Goal: Transaction & Acquisition: Purchase product/service

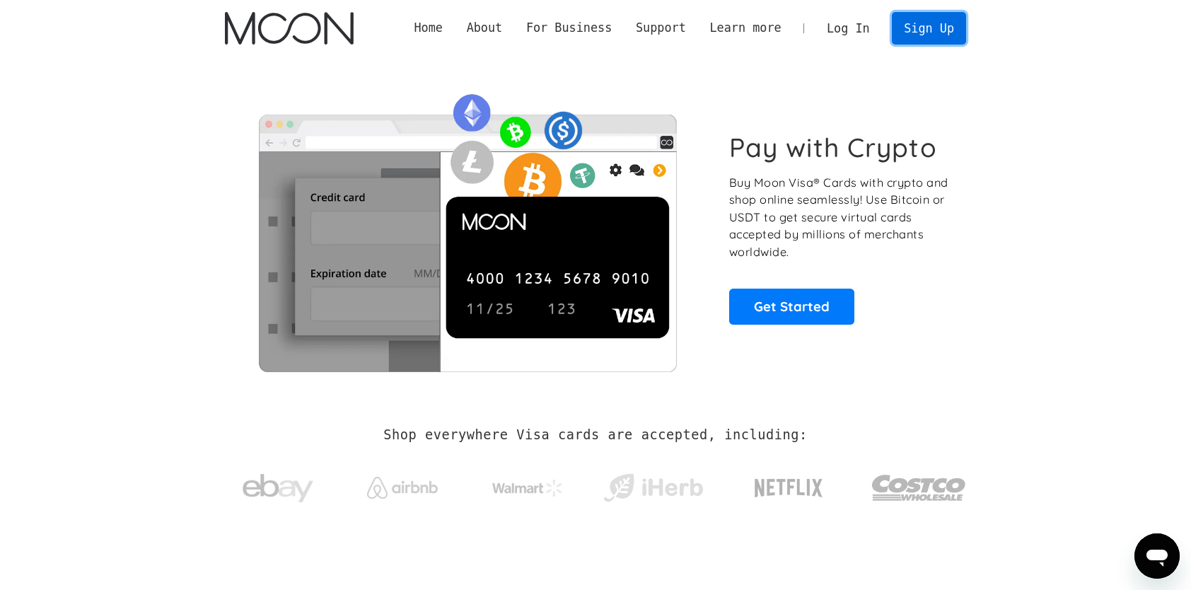
click at [941, 30] on link "Sign Up" at bounding box center [929, 28] width 74 height 32
click at [839, 28] on link "Log In" at bounding box center [848, 28] width 66 height 31
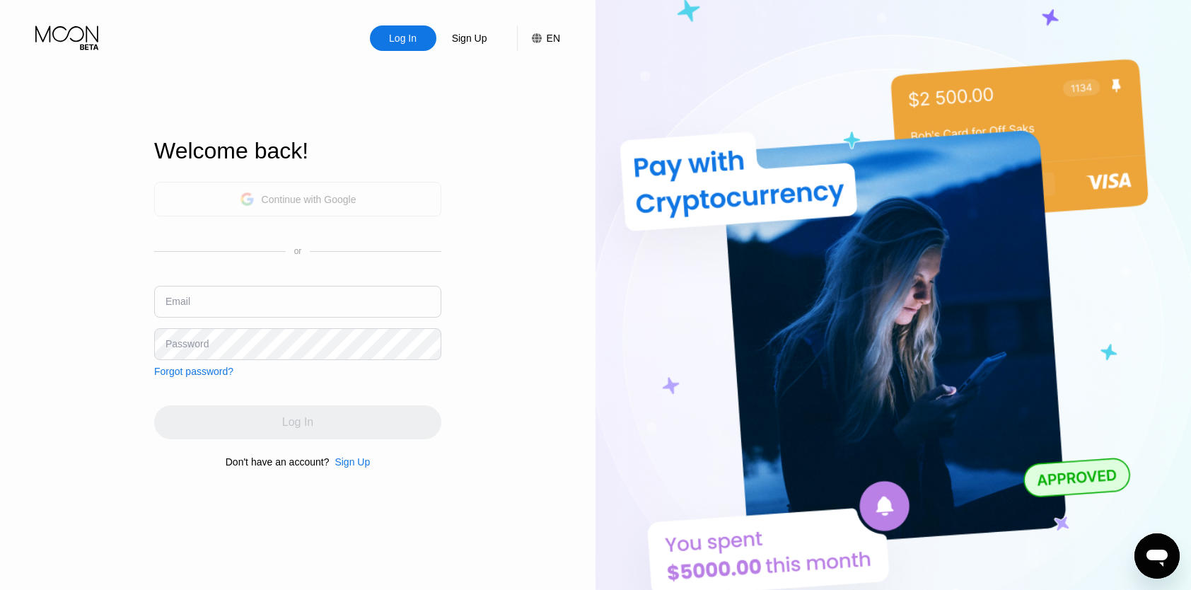
click at [329, 194] on div "Continue with Google" at bounding box center [309, 199] width 95 height 11
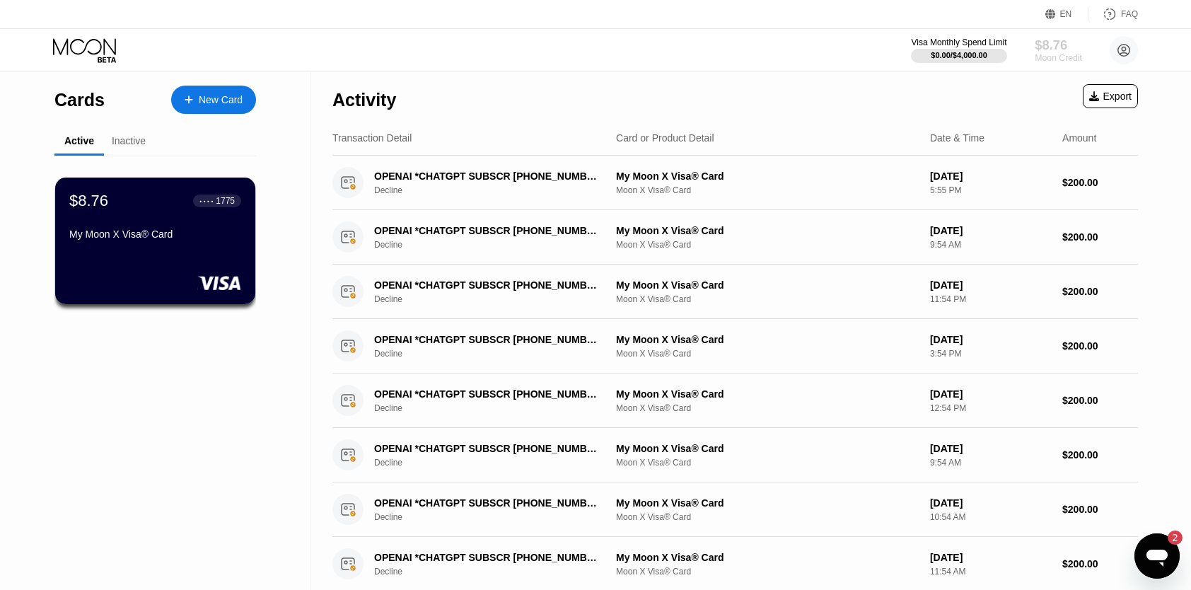
click at [1042, 52] on div "$8.76" at bounding box center [1058, 44] width 47 height 15
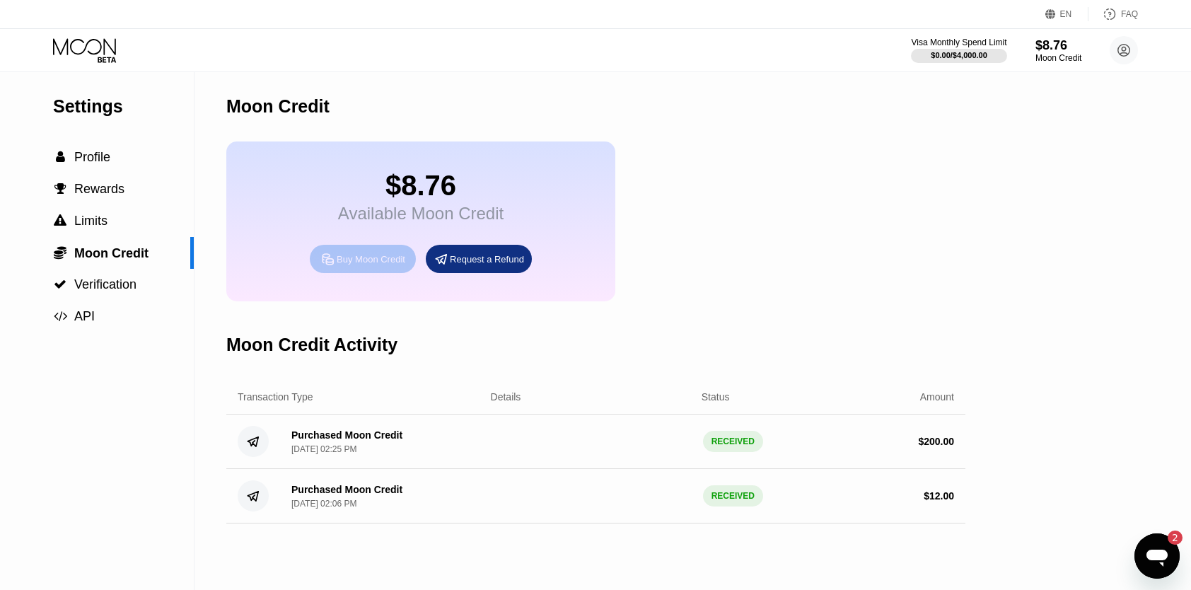
click at [378, 265] on div "Buy Moon Credit" at bounding box center [371, 259] width 69 height 12
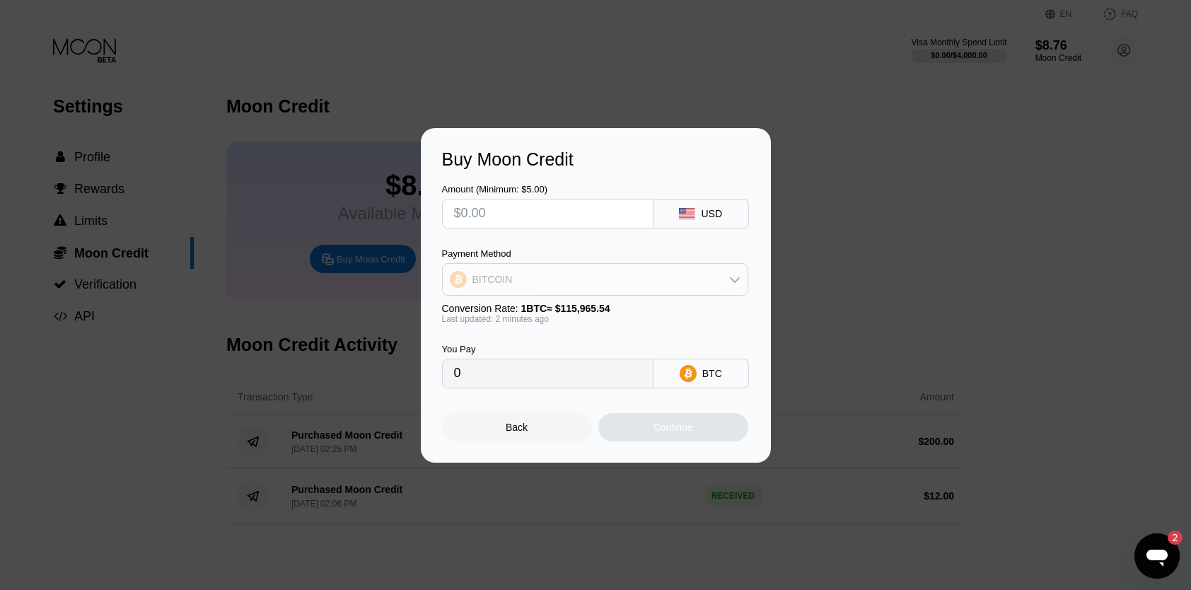
click at [614, 281] on div "BITCOIN" at bounding box center [595, 279] width 305 height 28
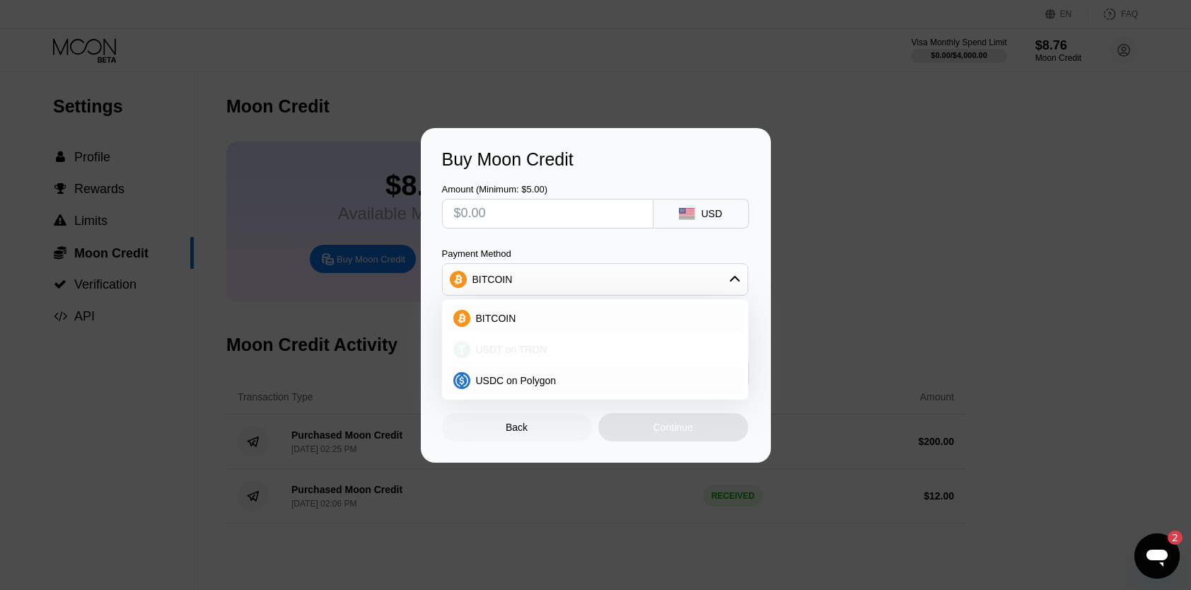
click at [547, 359] on div "USDT on TRON" at bounding box center [595, 349] width 298 height 28
type input "0.00"
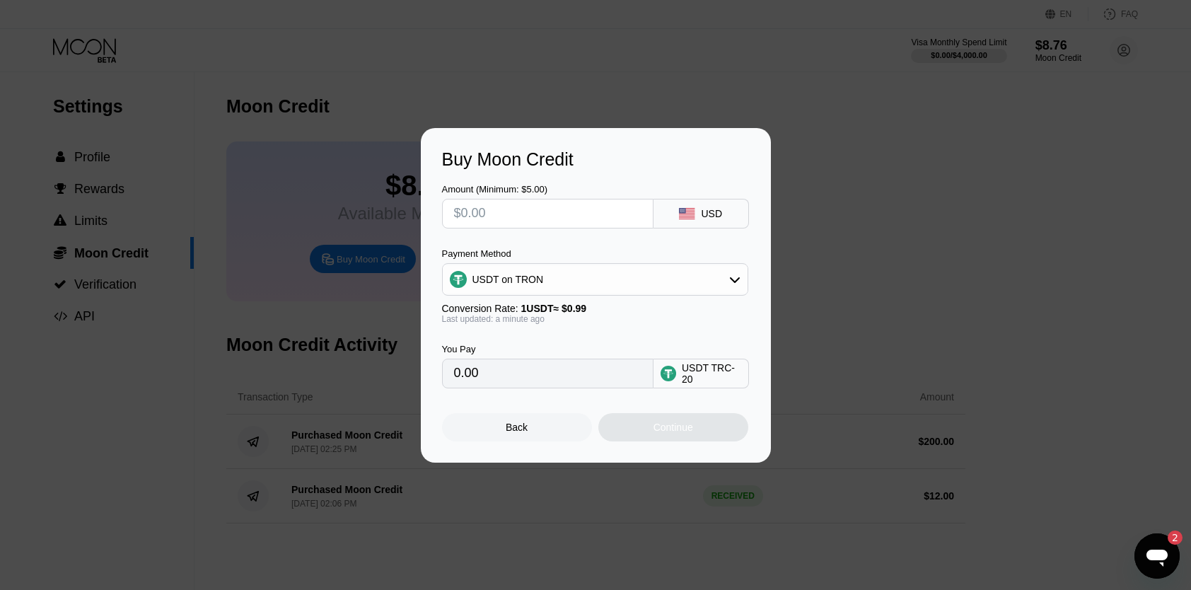
click at [491, 372] on input "0.00" at bounding box center [547, 373] width 187 height 28
drag, startPoint x: 560, startPoint y: 383, endPoint x: 401, endPoint y: 374, distance: 159.4
click at [401, 374] on div "Buy Moon Credit Amount (Minimum: $5.00) USD Payment Method USDT on TRON Convers…" at bounding box center [595, 295] width 1191 height 334
click at [525, 375] on input "0.00" at bounding box center [547, 373] width 187 height 28
click at [523, 380] on input "0.00" at bounding box center [547, 373] width 187 height 28
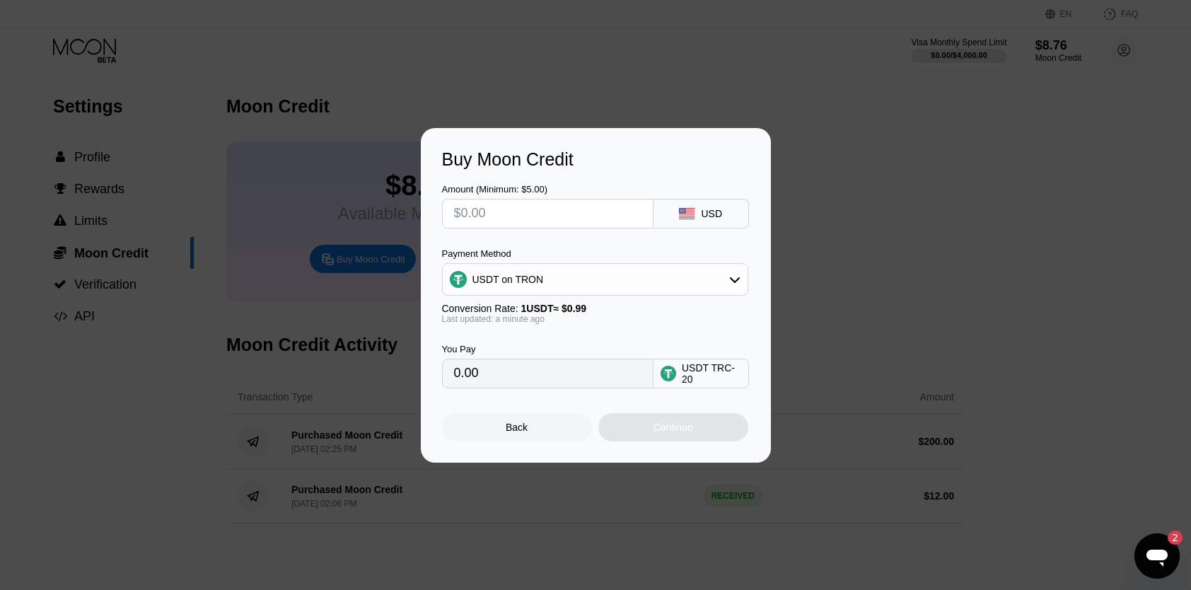
click at [454, 376] on input "0.00" at bounding box center [547, 373] width 187 height 28
click at [470, 211] on input "text" at bounding box center [547, 213] width 187 height 28
type input "$2"
type input "2.02"
type input "$20"
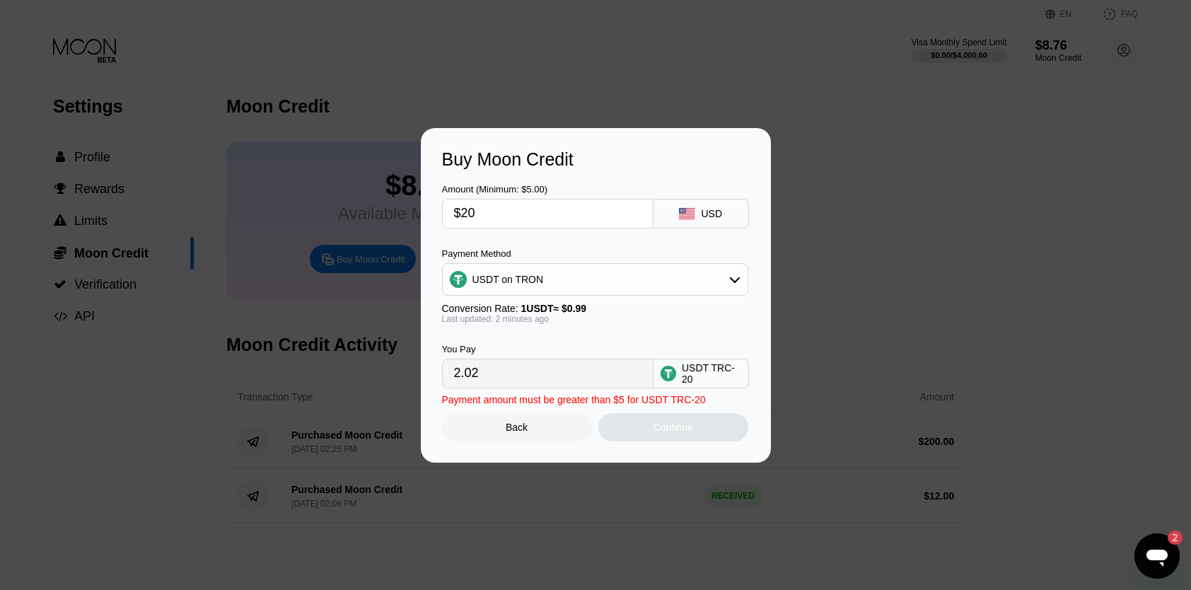
type input "20.20"
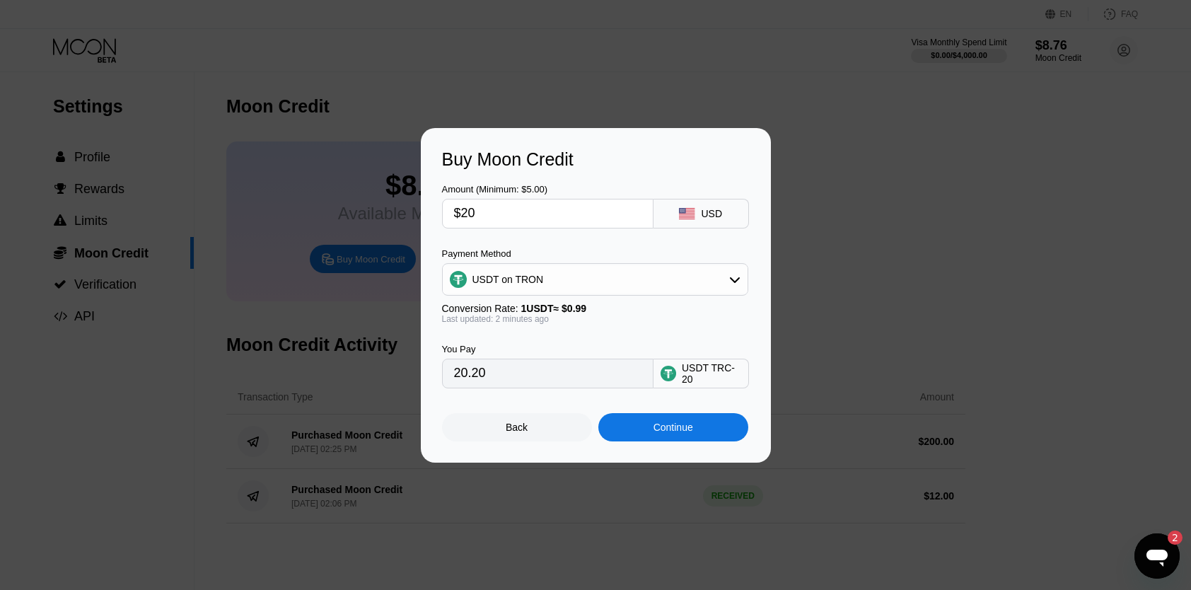
type input "$200"
type input "202.02"
type input "$200"
drag, startPoint x: 1143, startPoint y: 276, endPoint x: 1129, endPoint y: 271, distance: 15.7
click at [1143, 276] on div "Buy Moon Credit Amount (Minimum: $5.00) $200 USD Payment Method USDT on TRON Co…" at bounding box center [595, 295] width 1191 height 334
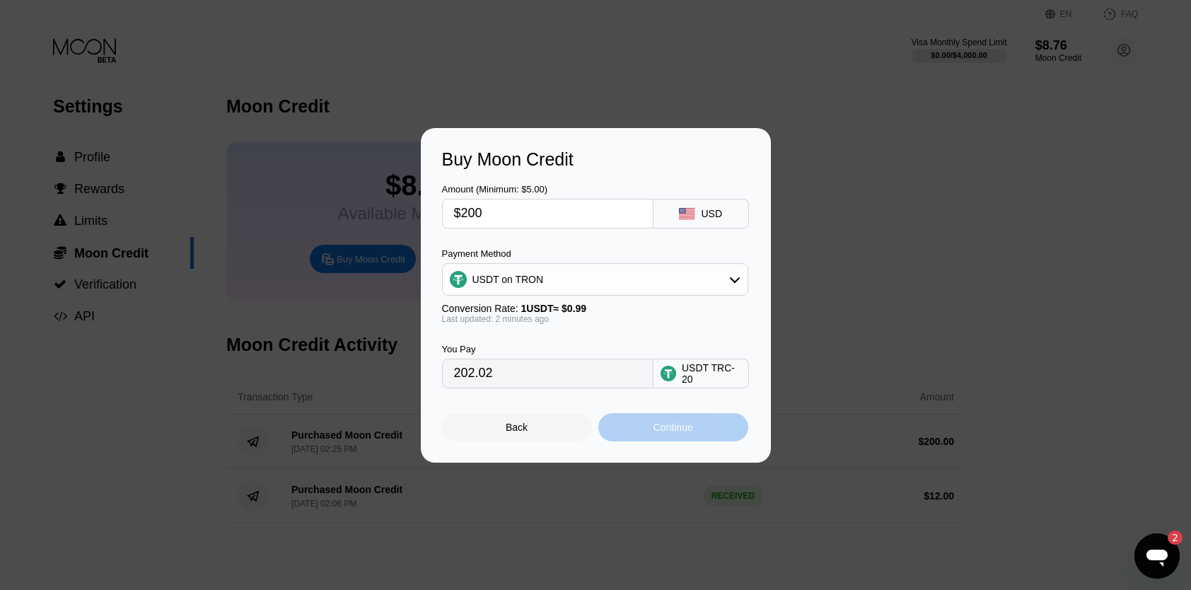
click at [633, 424] on div "Continue" at bounding box center [673, 427] width 150 height 28
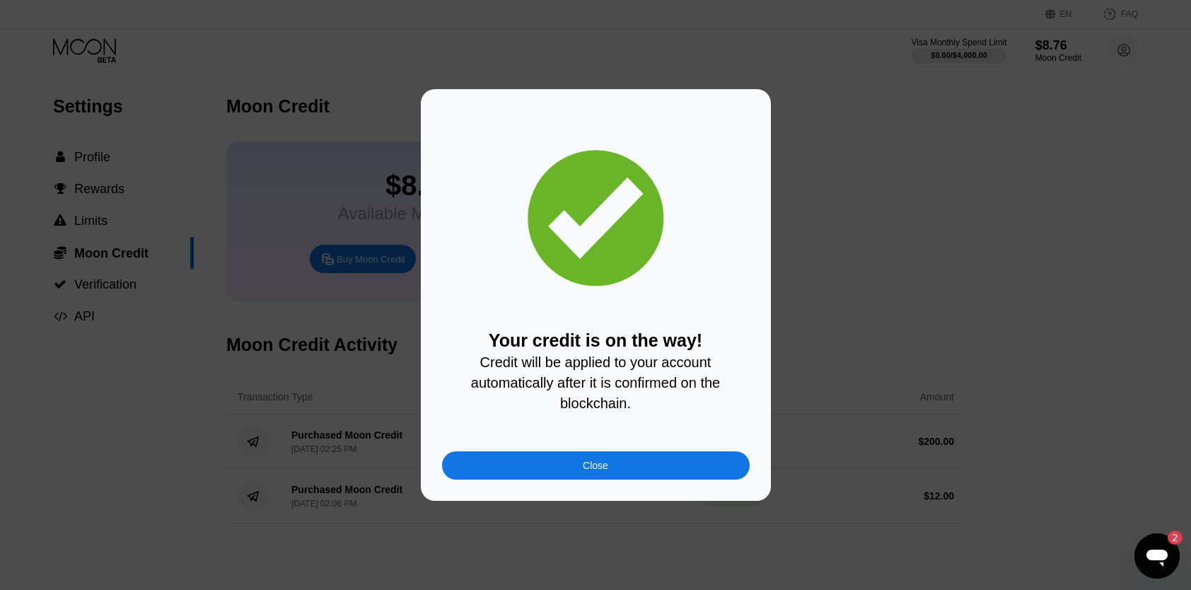
click at [655, 467] on div "Close" at bounding box center [596, 465] width 308 height 28
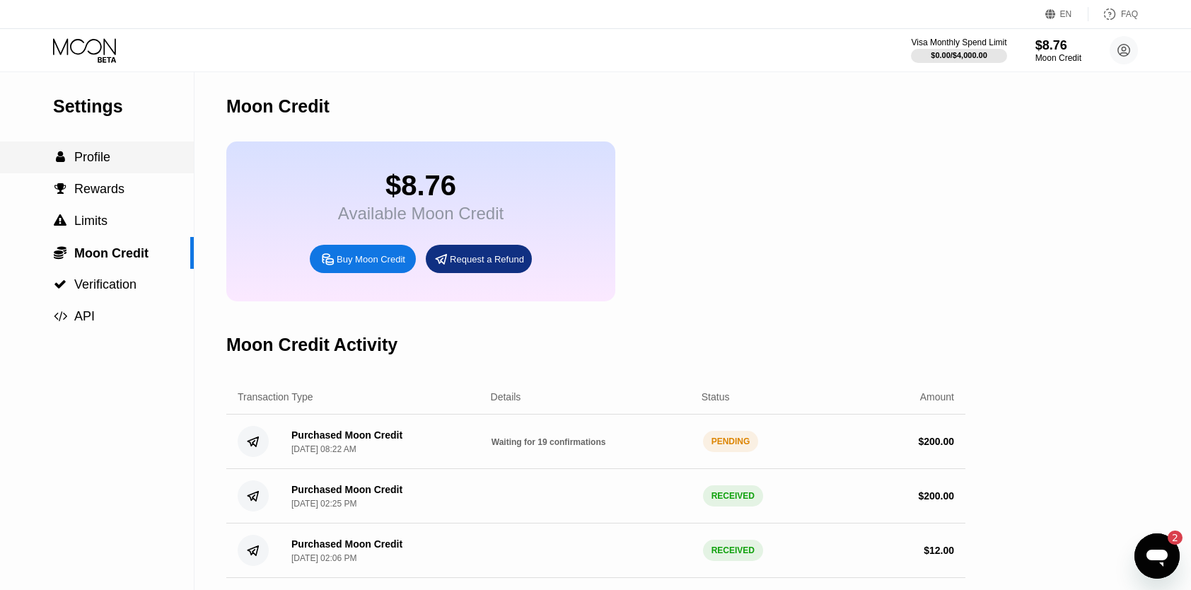
click at [99, 161] on span "Profile" at bounding box center [92, 157] width 36 height 14
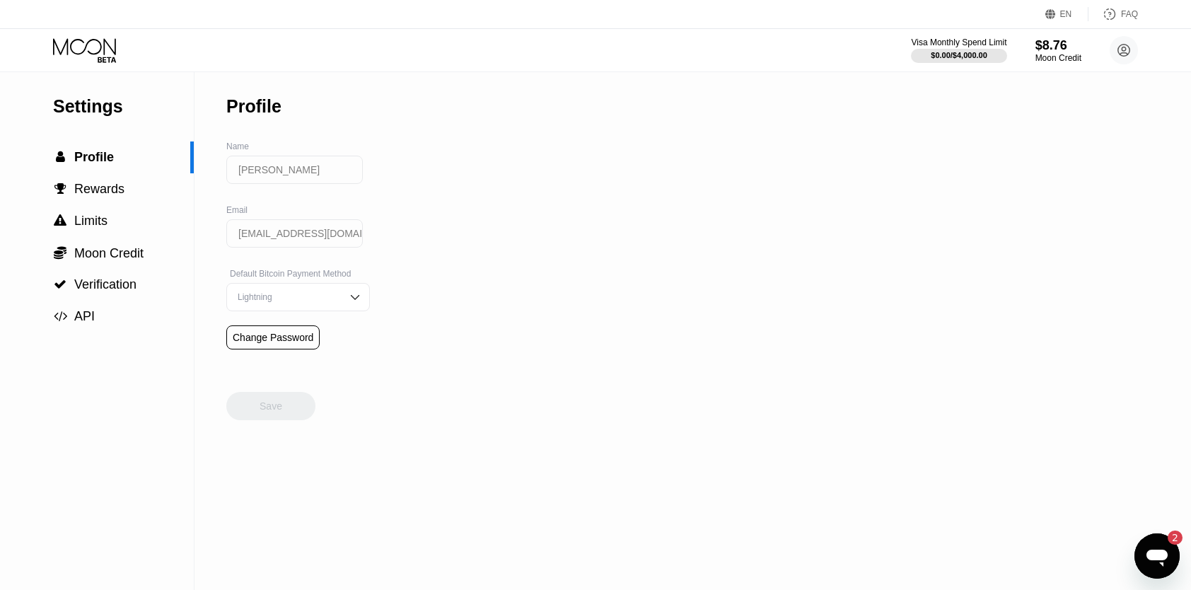
click at [75, 52] on icon at bounding box center [84, 46] width 63 height 16
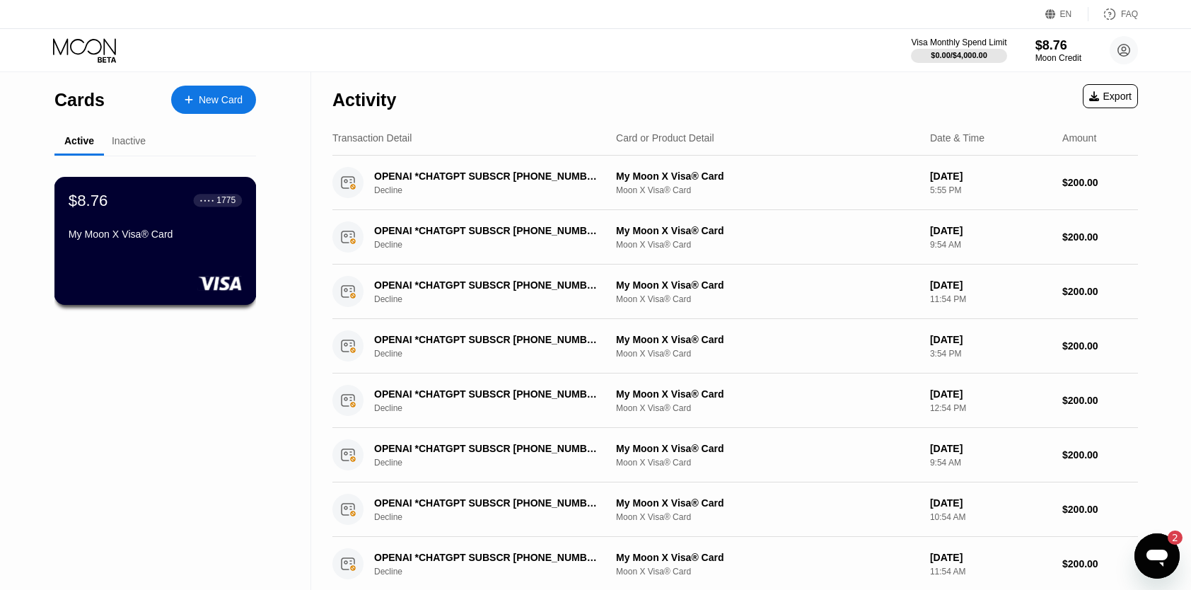
click at [212, 202] on div "● ● ● ●" at bounding box center [207, 200] width 14 height 4
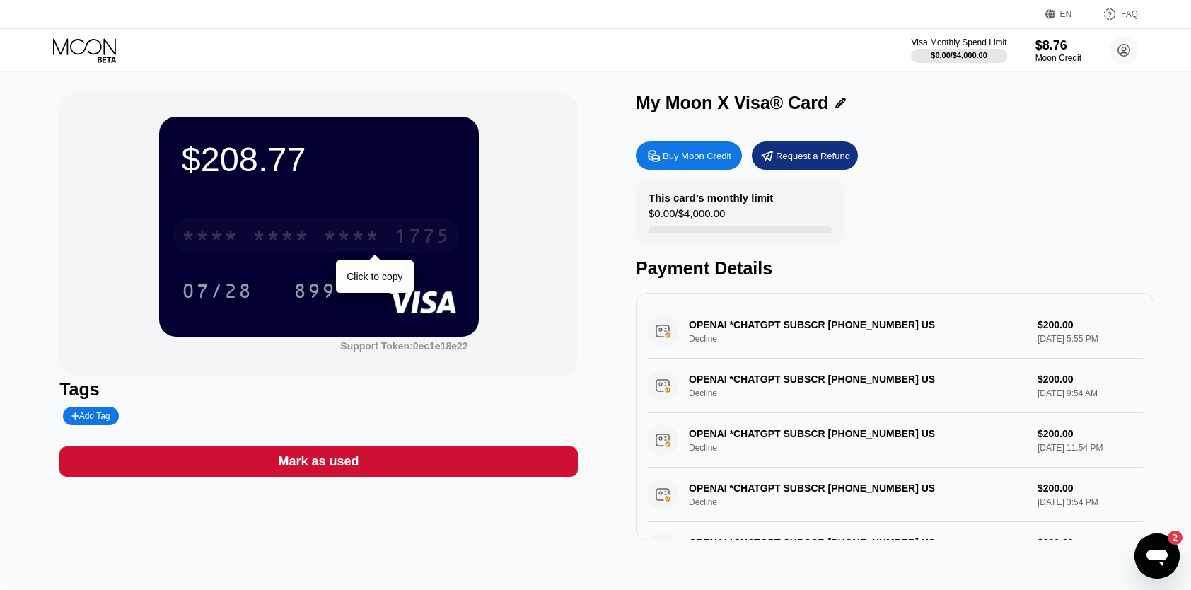
click at [412, 226] on div "* * * * * * * * * * * * 1775" at bounding box center [316, 235] width 286 height 35
click at [393, 238] on div "4513 6500 2498 1775" at bounding box center [316, 235] width 286 height 35
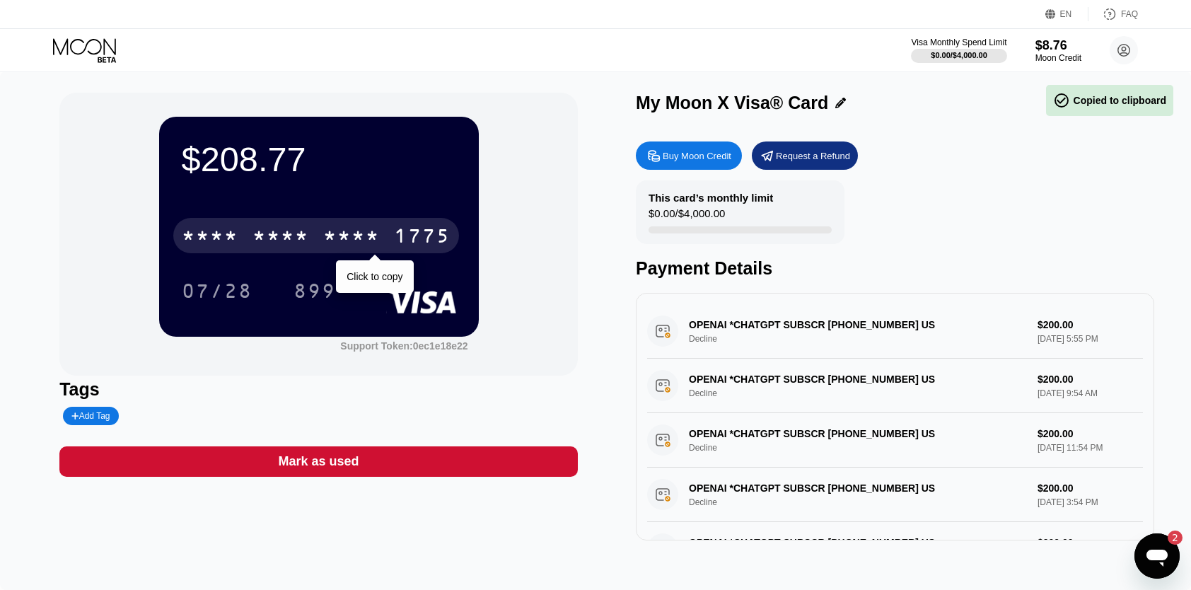
click at [385, 245] on div "* * * * * * * * * * * * 1775" at bounding box center [316, 235] width 286 height 35
click at [354, 235] on div "2498" at bounding box center [351, 237] width 57 height 23
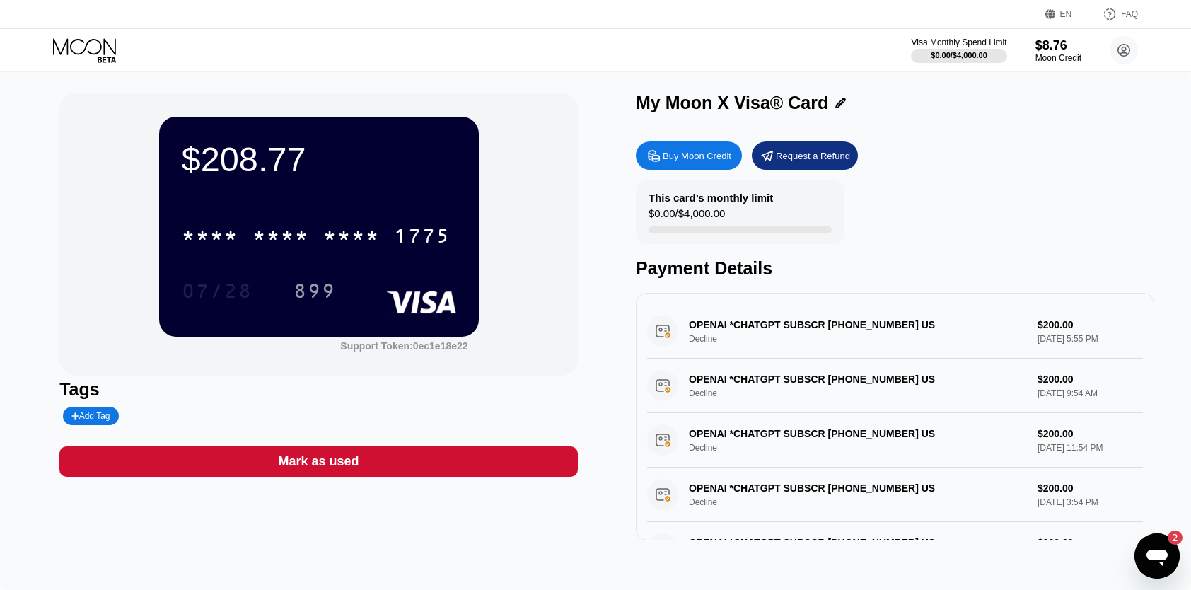
drag, startPoint x: 262, startPoint y: 296, endPoint x: 244, endPoint y: 290, distance: 18.6
click at [151, 293] on div "$208.77 * * * * * * * * * * * * 1775 07/28 899 Support Token: 0ec1e18e22" at bounding box center [318, 234] width 518 height 283
click at [242, 293] on div "07/28" at bounding box center [217, 292] width 71 height 23
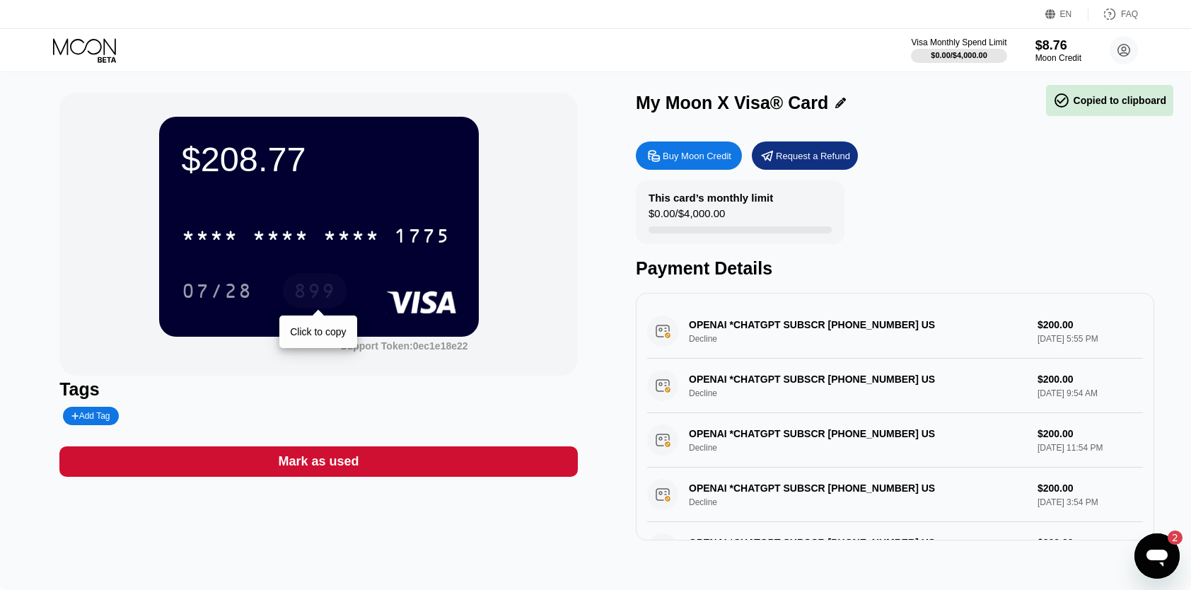
click at [304, 287] on div "899" at bounding box center [314, 292] width 42 height 23
click at [389, 219] on div "* * * * * * * * * * * * 1775" at bounding box center [319, 231] width 274 height 48
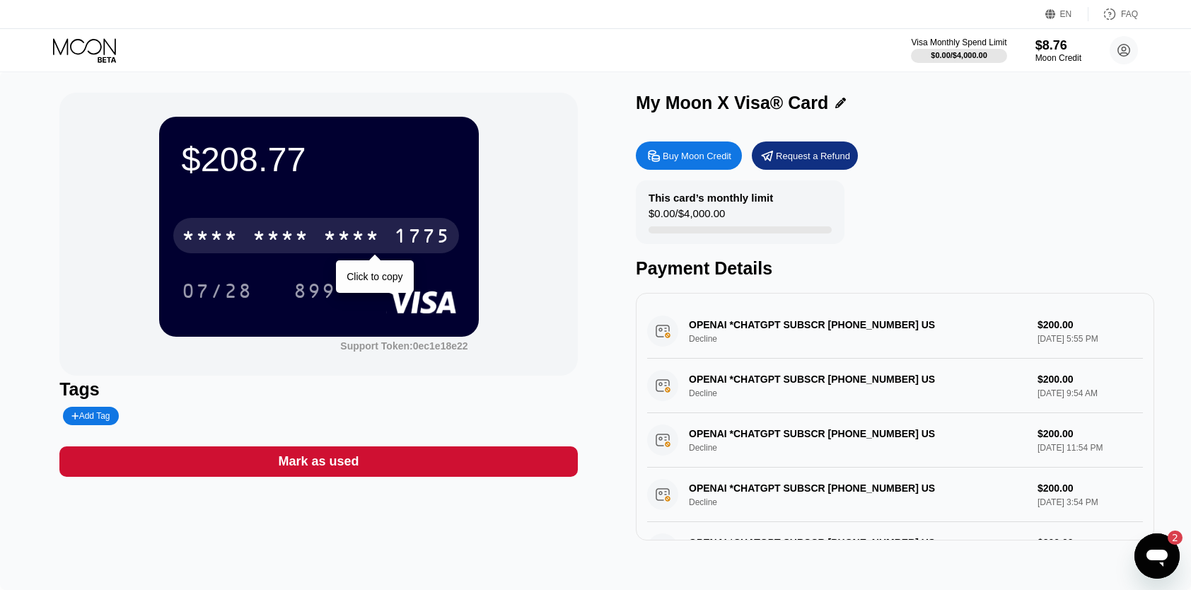
click at [404, 231] on div "1775" at bounding box center [422, 237] width 57 height 23
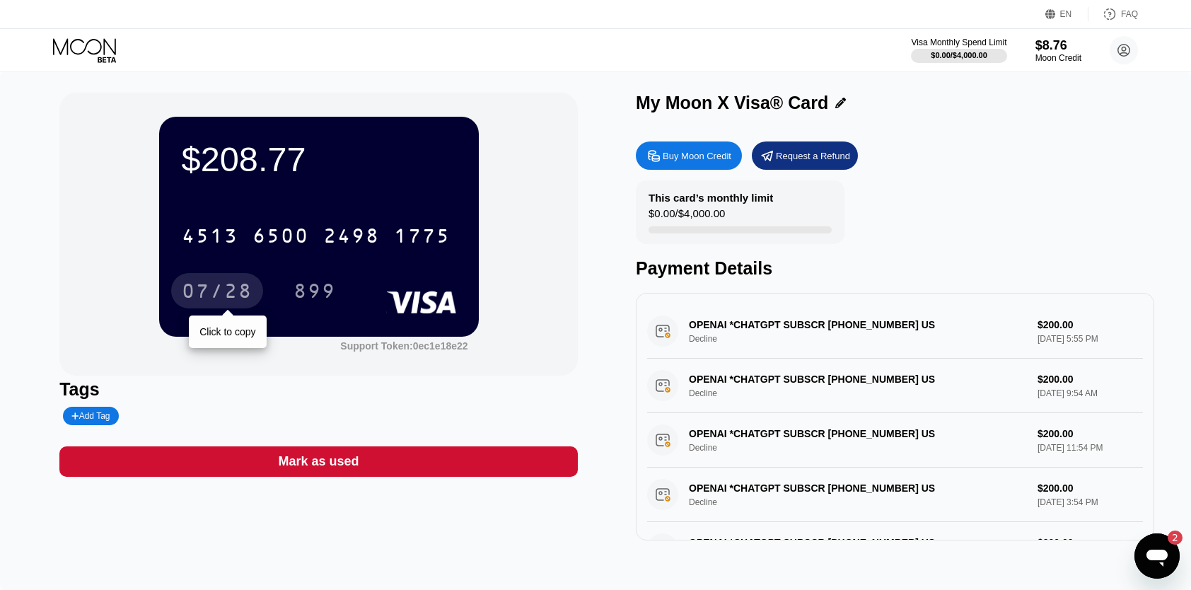
click at [204, 284] on div "07/28" at bounding box center [217, 292] width 71 height 23
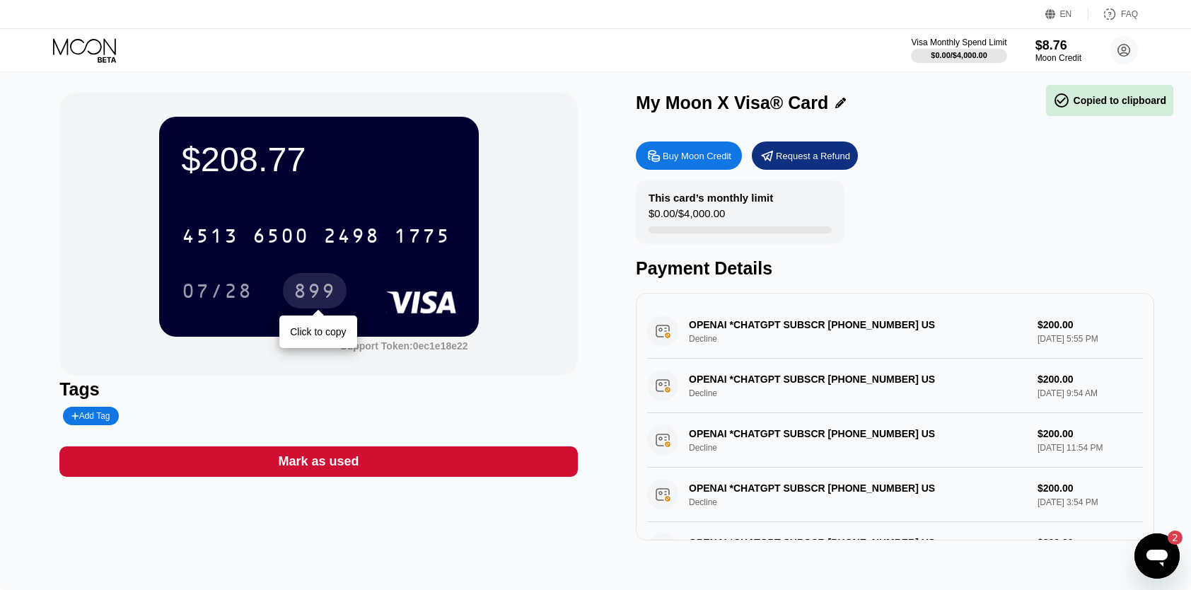
click at [320, 300] on div "899" at bounding box center [314, 292] width 42 height 23
